Goal: Task Accomplishment & Management: Use online tool/utility

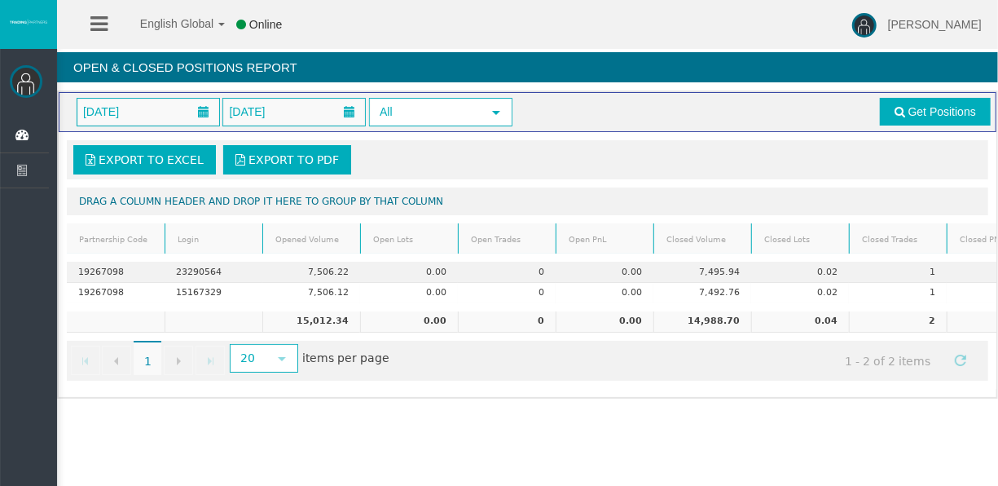
scroll to position [0, 35]
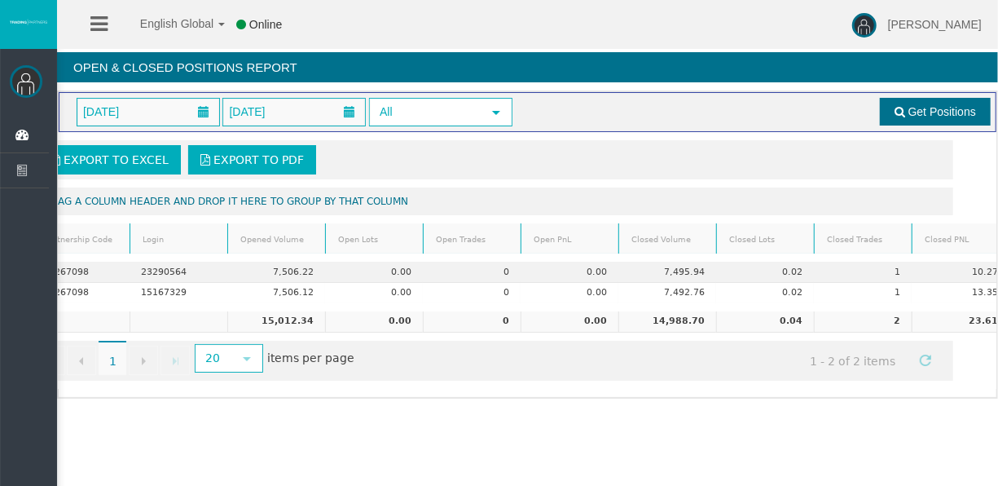
click at [883, 108] on link "Get Positions" at bounding box center [935, 112] width 111 height 28
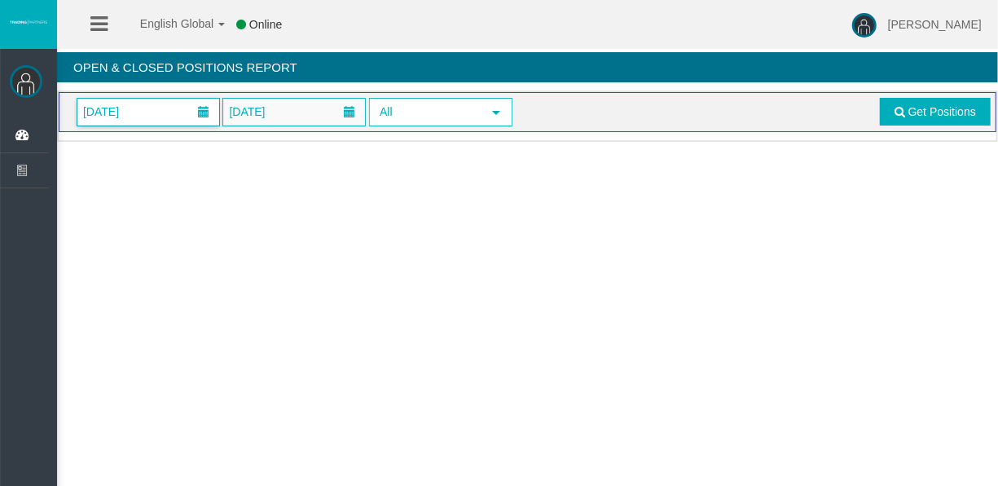
click at [179, 103] on span "[DATE]" at bounding box center [148, 112] width 142 height 27
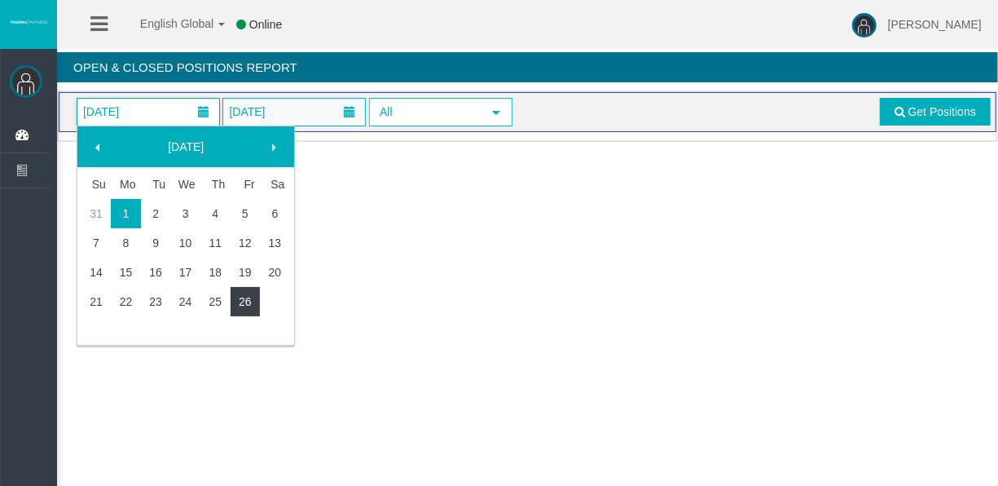
click at [256, 292] on link "26" at bounding box center [246, 301] width 30 height 29
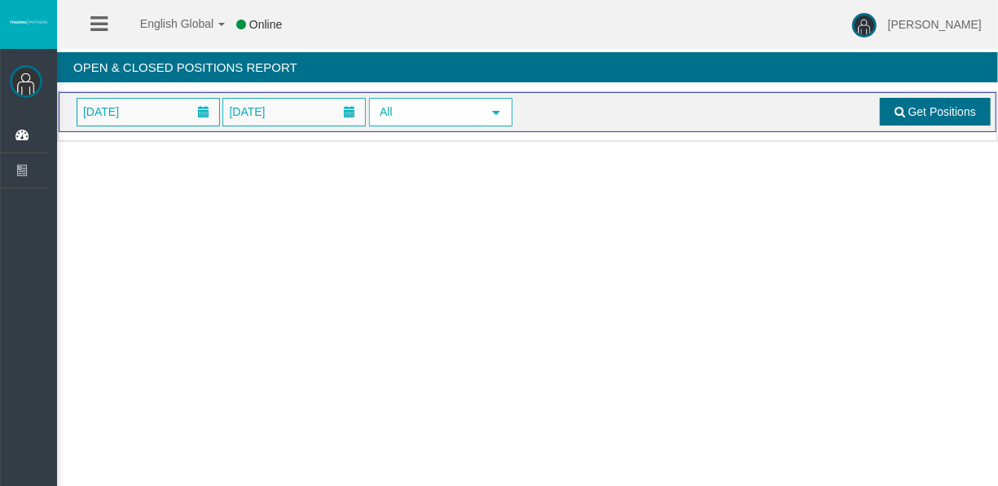
click at [942, 108] on span "Get Positions" at bounding box center [942, 111] width 68 height 13
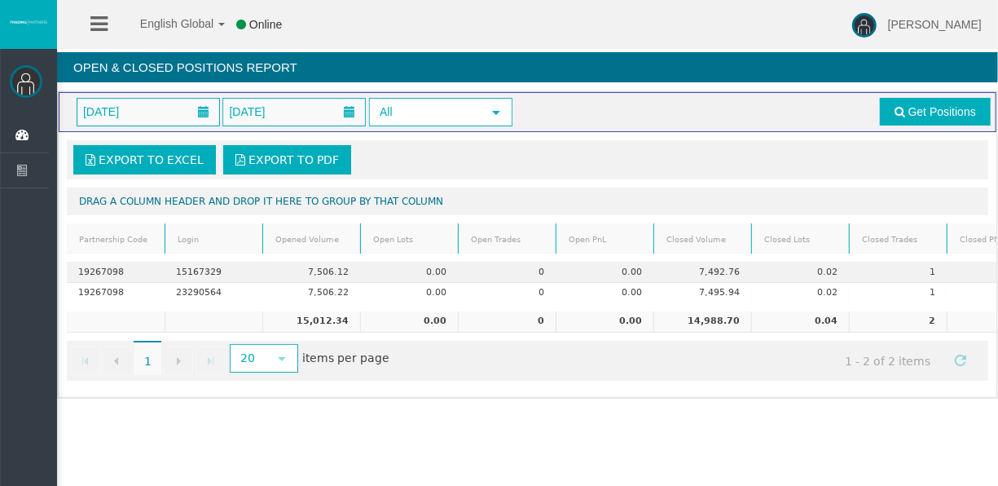
click at [323, 386] on div "Export to Excel Export to PDF Drag a column header and drop it here to group by…" at bounding box center [528, 260] width 938 height 257
click at [245, 438] on div "English Global 简体中文 English Global 日本語 한국어 Online [PERSON_NAME] Help Log Out [P…" at bounding box center [499, 243] width 998 height 486
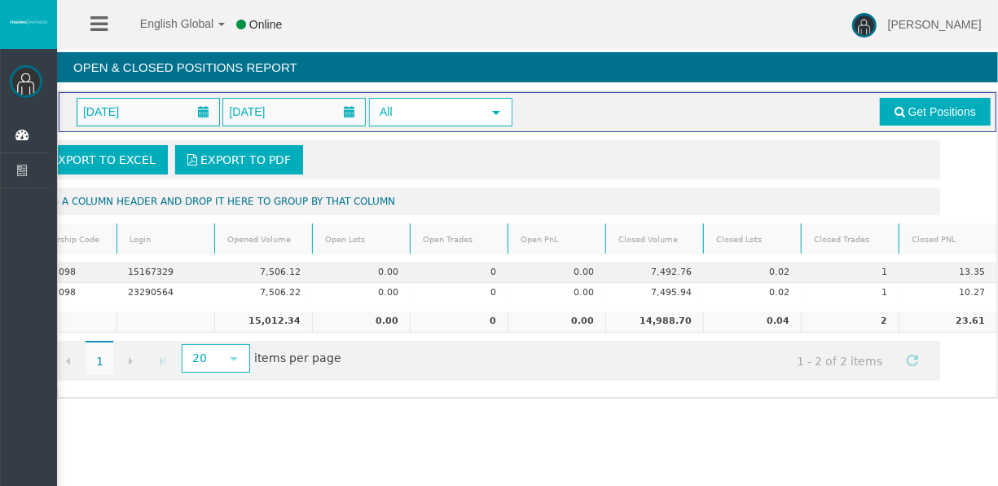
scroll to position [0, 68]
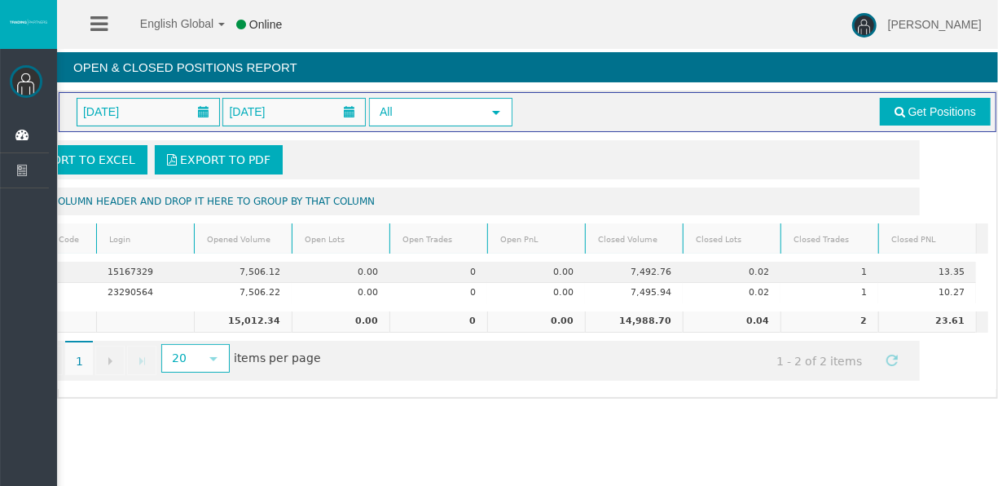
click at [279, 398] on div "Loading... [DATE] [DATE] All select Get Positions Export to Excel Export to PDF…" at bounding box center [527, 244] width 941 height 308
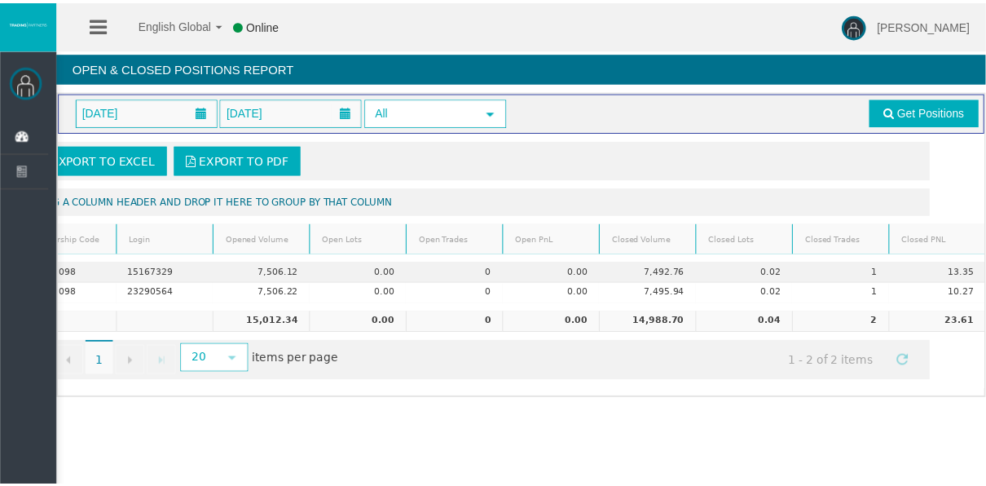
scroll to position [0, 44]
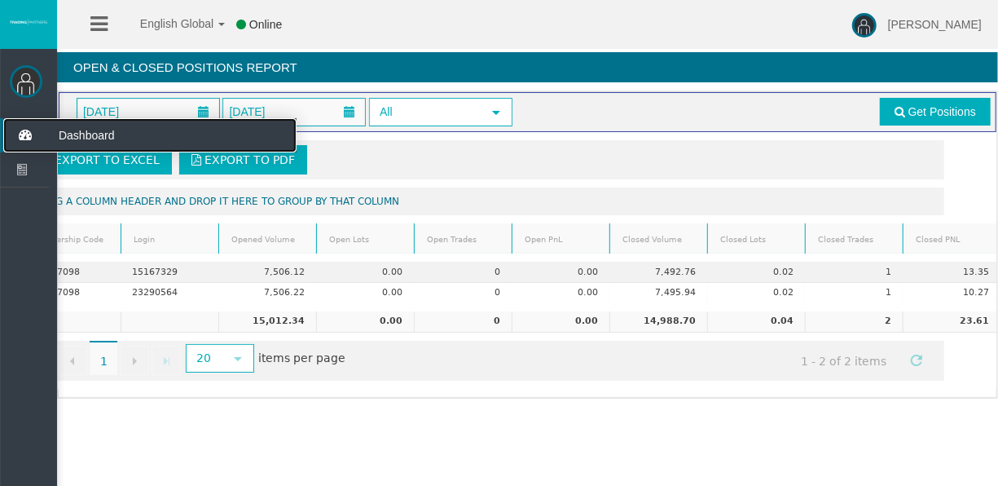
click at [29, 142] on icon at bounding box center [24, 135] width 43 height 34
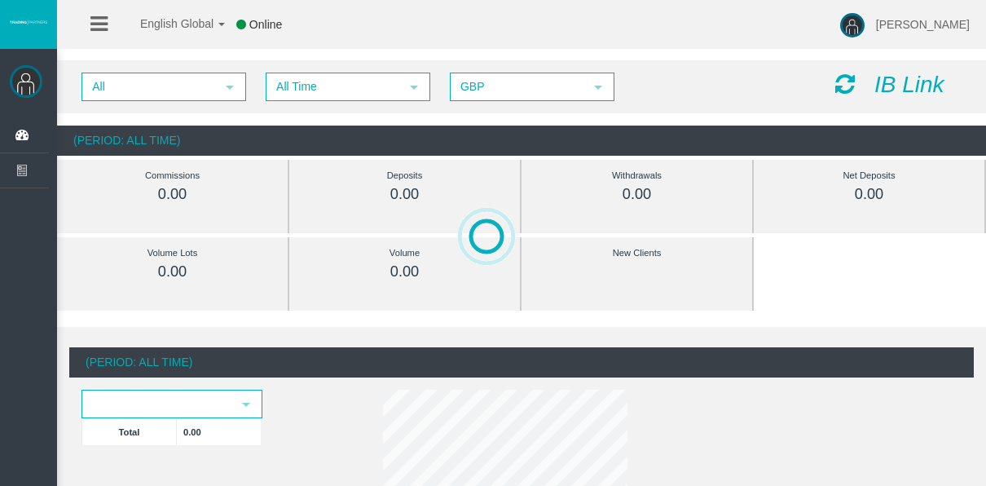
click at [315, 95] on span "All Time" at bounding box center [333, 86] width 132 height 25
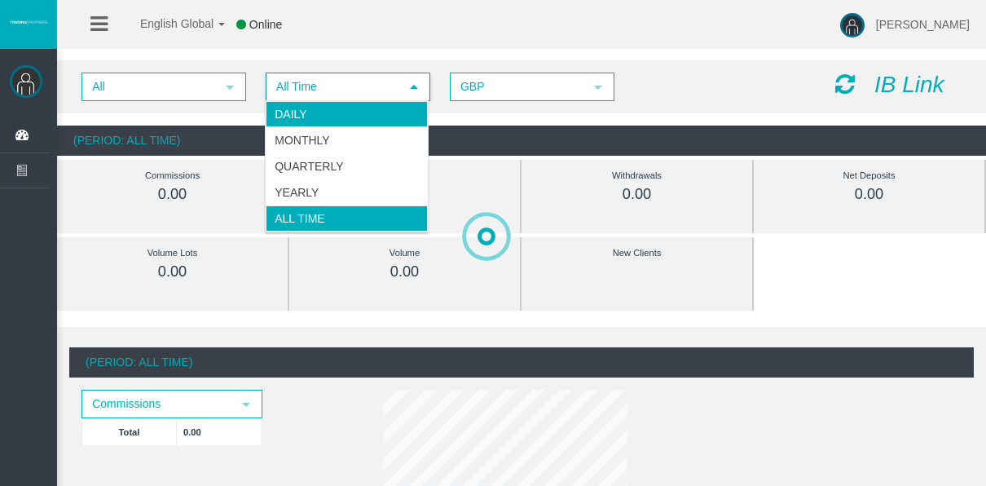
click at [310, 108] on li "Daily" at bounding box center [347, 114] width 162 height 26
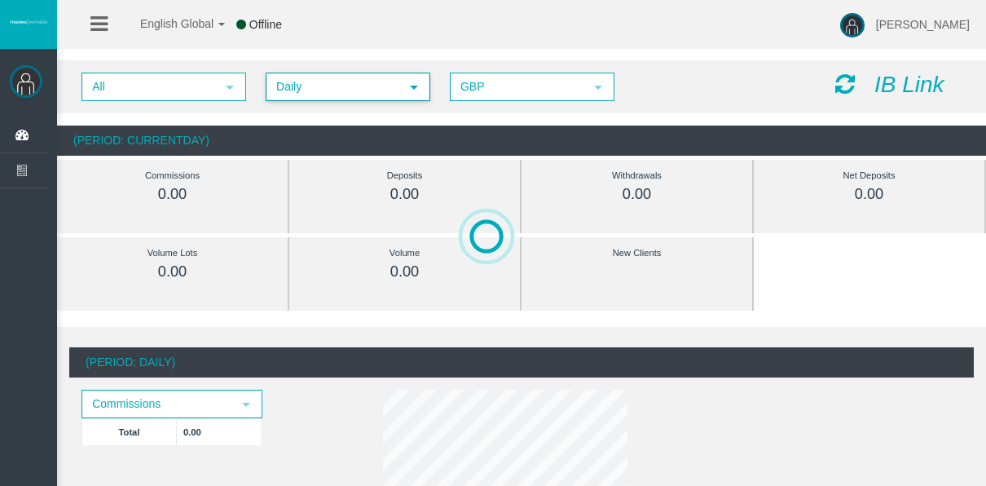
click at [286, 90] on span "Daily" at bounding box center [333, 86] width 132 height 25
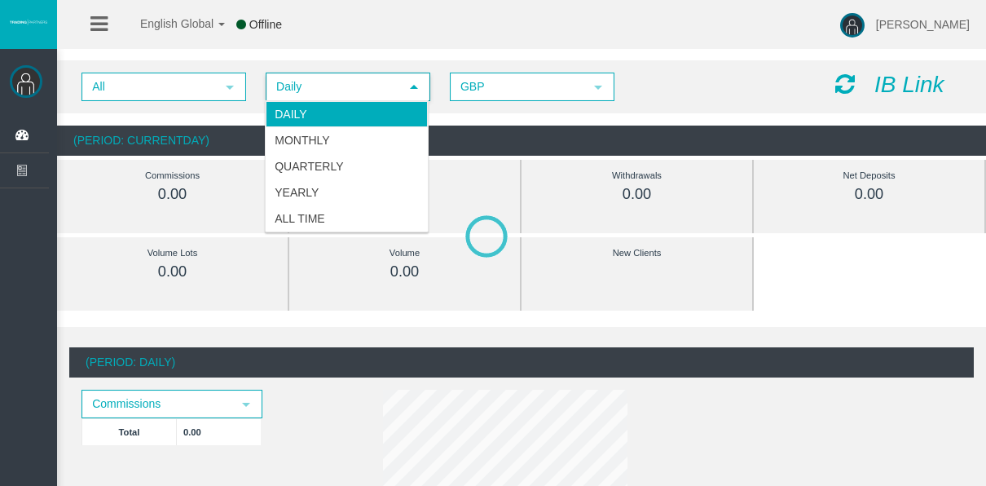
click at [284, 108] on li "Daily" at bounding box center [347, 114] width 162 height 26
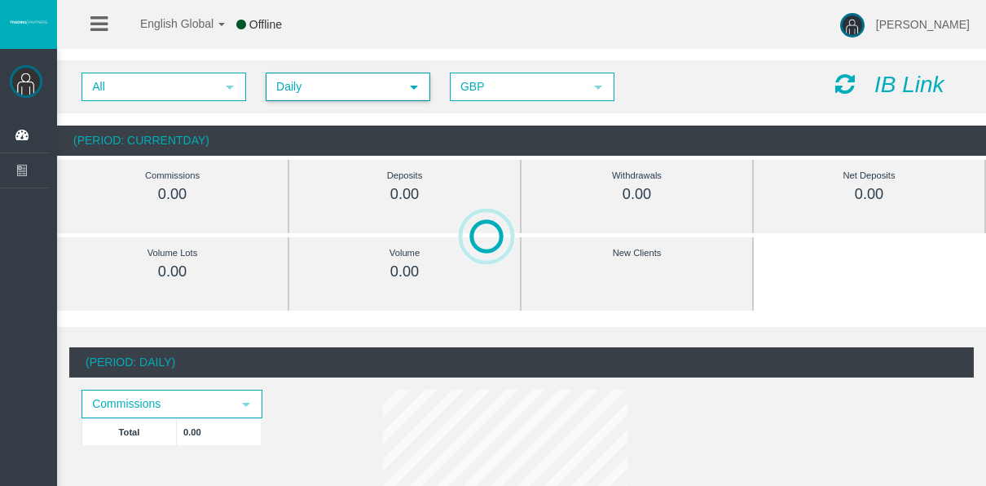
drag, startPoint x: 279, startPoint y: 88, endPoint x: 268, endPoint y: 86, distance: 11.5
click at [279, 88] on span "Daily" at bounding box center [333, 86] width 132 height 25
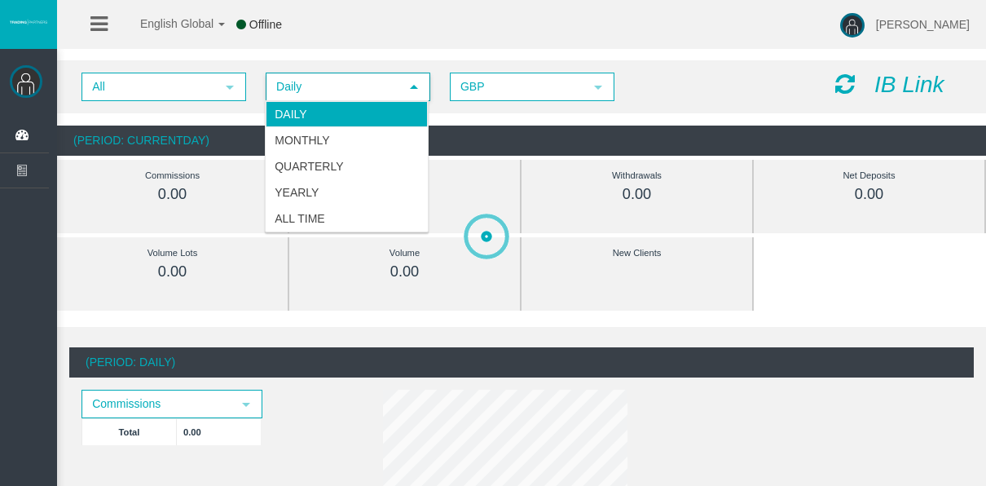
click at [306, 78] on span "Daily" at bounding box center [333, 86] width 132 height 25
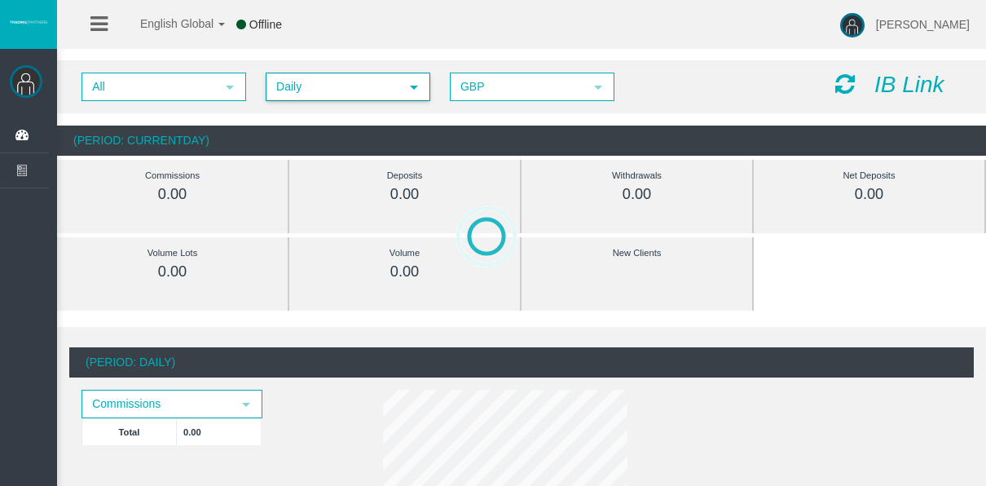
click at [303, 70] on div "All select Daily select 4 GBP select GBP IB Link" at bounding box center [521, 86] width 929 height 53
click at [361, 58] on div "All select Daily select 4 GBP select GBP IB Link (Period: CurrentDay) Commissio…" at bounding box center [521, 108] width 929 height 112
